Goal: Task Accomplishment & Management: Complete application form

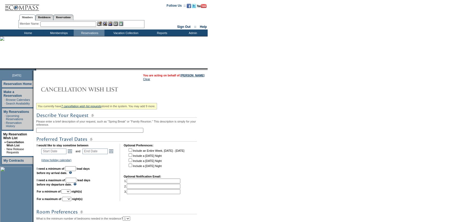
click at [104, 131] on input "text" at bounding box center [89, 130] width 107 height 5
type input "La Jolla"
click at [146, 124] on div "You currently have 7 cancellation wish list requests stored in the system. You …" at bounding box center [121, 193] width 170 height 184
click at [72, 152] on link "Open the calendar popup." at bounding box center [70, 151] width 6 height 6
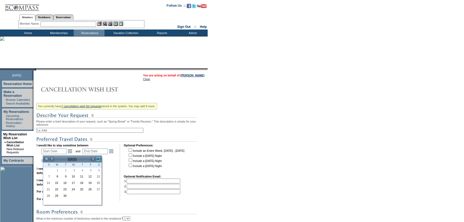
click at [97, 158] on link ">>" at bounding box center [98, 158] width 5 height 5
click at [94, 158] on link ">" at bounding box center [92, 158] width 5 height 5
click at [80, 177] on link "5" at bounding box center [81, 176] width 8 height 6
type input "[DATE]"
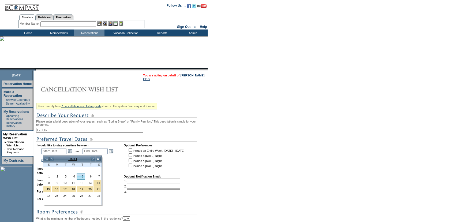
type input "[DATE]"
type input "156"
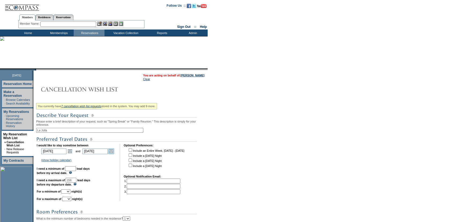
click at [114, 154] on link "Open the calendar popup." at bounding box center [111, 151] width 6 height 6
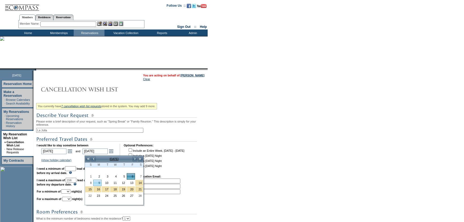
click at [99, 182] on link "9" at bounding box center [98, 183] width 8 height 6
type input "[DATE]"
type input "159"
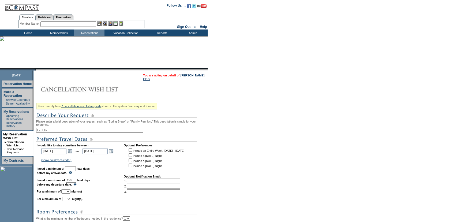
click at [76, 169] on input "text" at bounding box center [70, 168] width 11 height 5
type input "30"
click at [90, 165] on td "I would like to stay sometime between [DATE] [DATE] Open the calendar popup. <<…" at bounding box center [76, 172] width 79 height 57
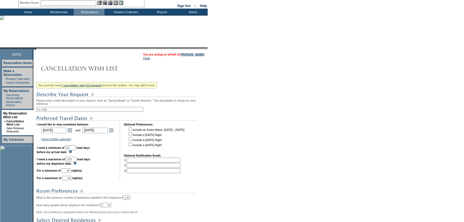
scroll to position [49, 0]
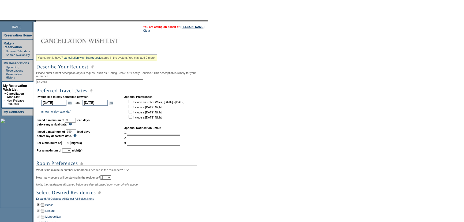
click at [71, 145] on select "1 2 3 4 5 6 7 8 9 10 11 12 13 14" at bounding box center [65, 143] width 9 height 4
select select "4"
click at [68, 143] on select "1 2 3 4 5 6 7 8 9 10 11 12 13 14" at bounding box center [65, 143] width 9 height 4
click at [71, 153] on select "1 2 3 4 5 6 7 8 9 10 11 12 13 14" at bounding box center [66, 150] width 9 height 4
select select "4"
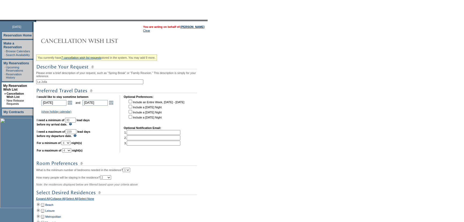
click at [69, 150] on select "1 2 3 4 5 6 7 8 9 10 11 12 13 14" at bounding box center [66, 150] width 9 height 4
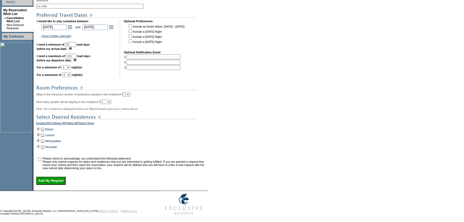
scroll to position [133, 0]
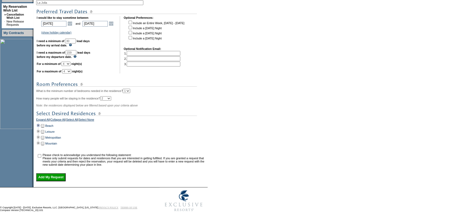
click at [40, 124] on td at bounding box center [38, 126] width 4 height 6
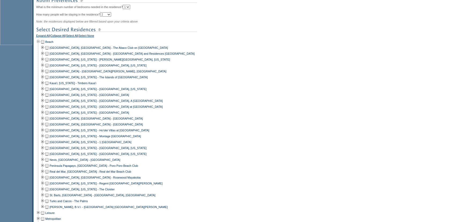
scroll to position [231, 0]
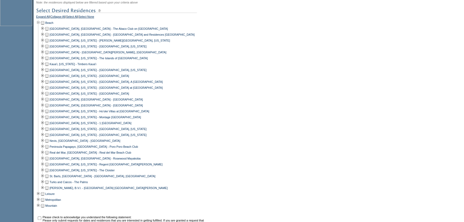
click at [48, 91] on td at bounding box center [47, 88] width 4 height 6
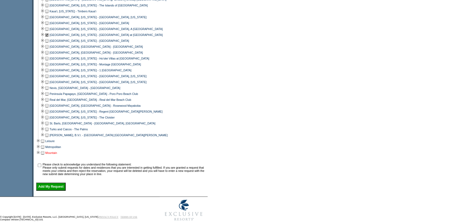
scroll to position [298, 0]
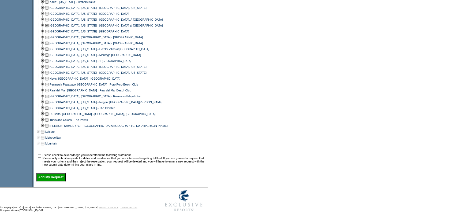
click at [41, 154] on input "checkbox" at bounding box center [39, 155] width 3 height 3
checkbox input "true"
click at [55, 176] on input "Add My Request" at bounding box center [50, 177] width 29 height 8
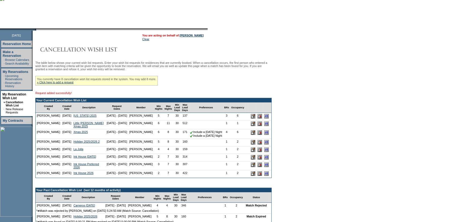
scroll to position [49, 0]
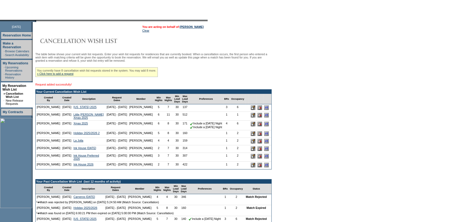
click at [267, 143] on input "image" at bounding box center [266, 141] width 5 height 5
